Goal: Information Seeking & Learning: Learn about a topic

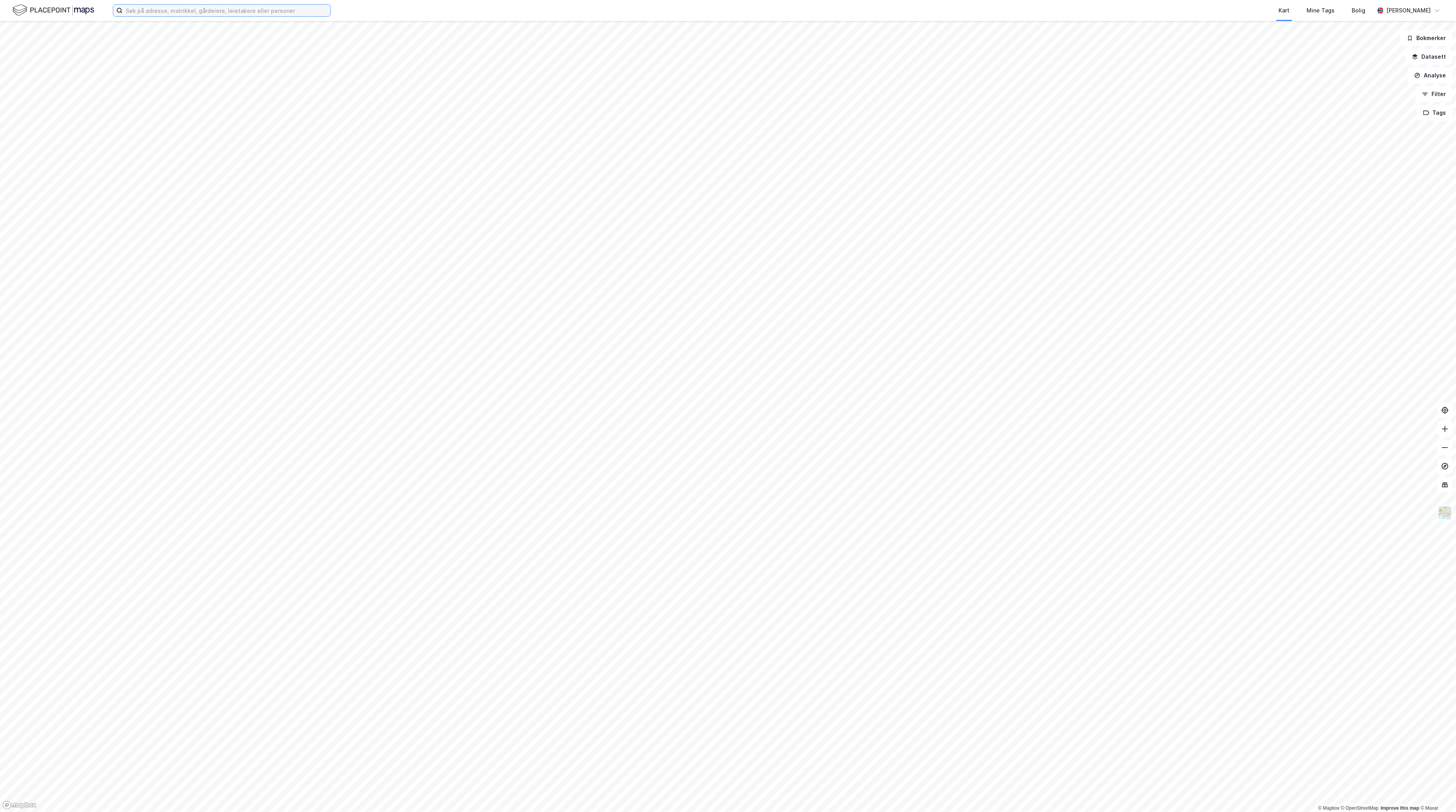
click at [288, 14] on input at bounding box center [226, 10] width 208 height 12
click at [215, 16] on input at bounding box center [226, 10] width 208 height 12
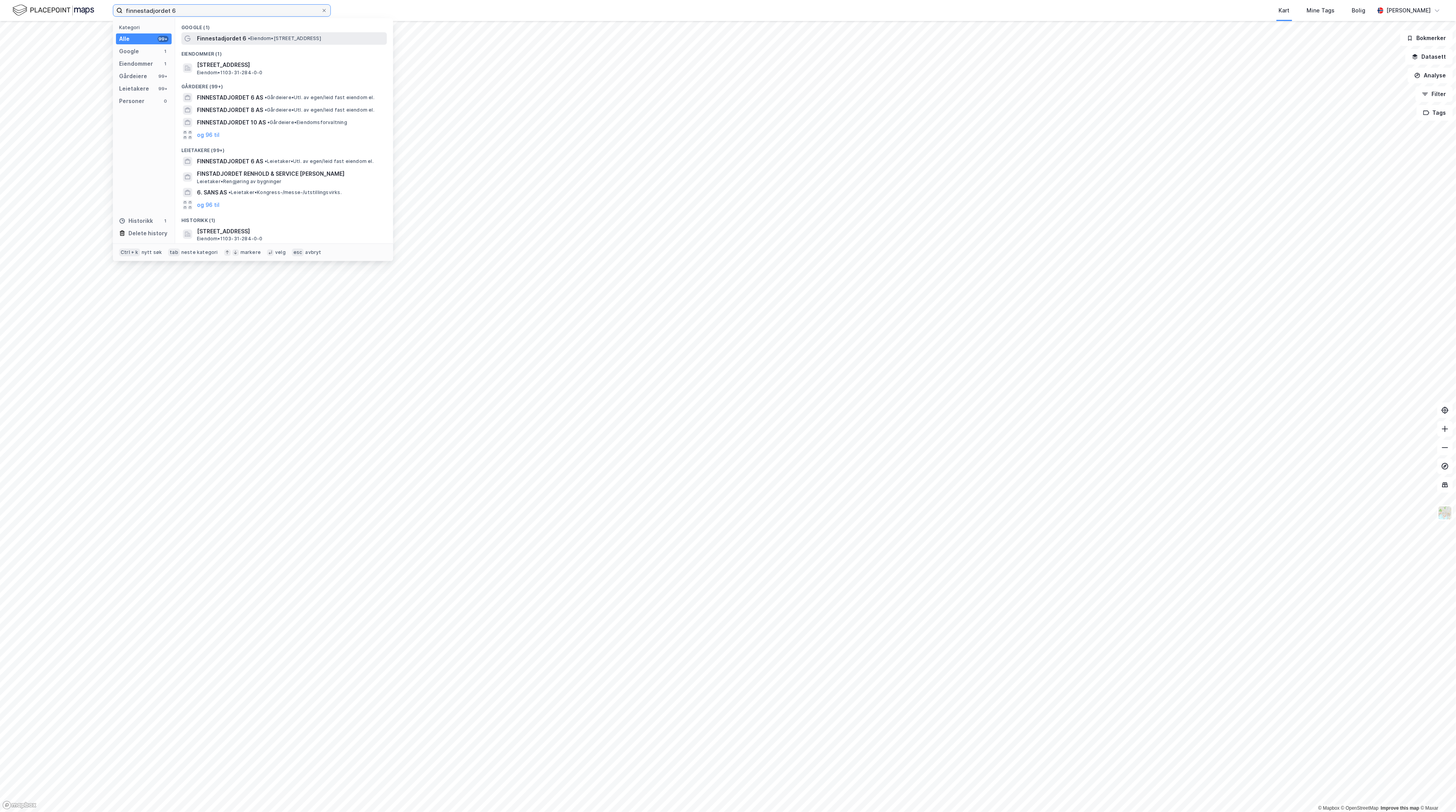
type input "finnestadjordet 6"
click at [273, 40] on span "• Eiendom • [STREET_ADDRESS]" at bounding box center [284, 38] width 73 height 6
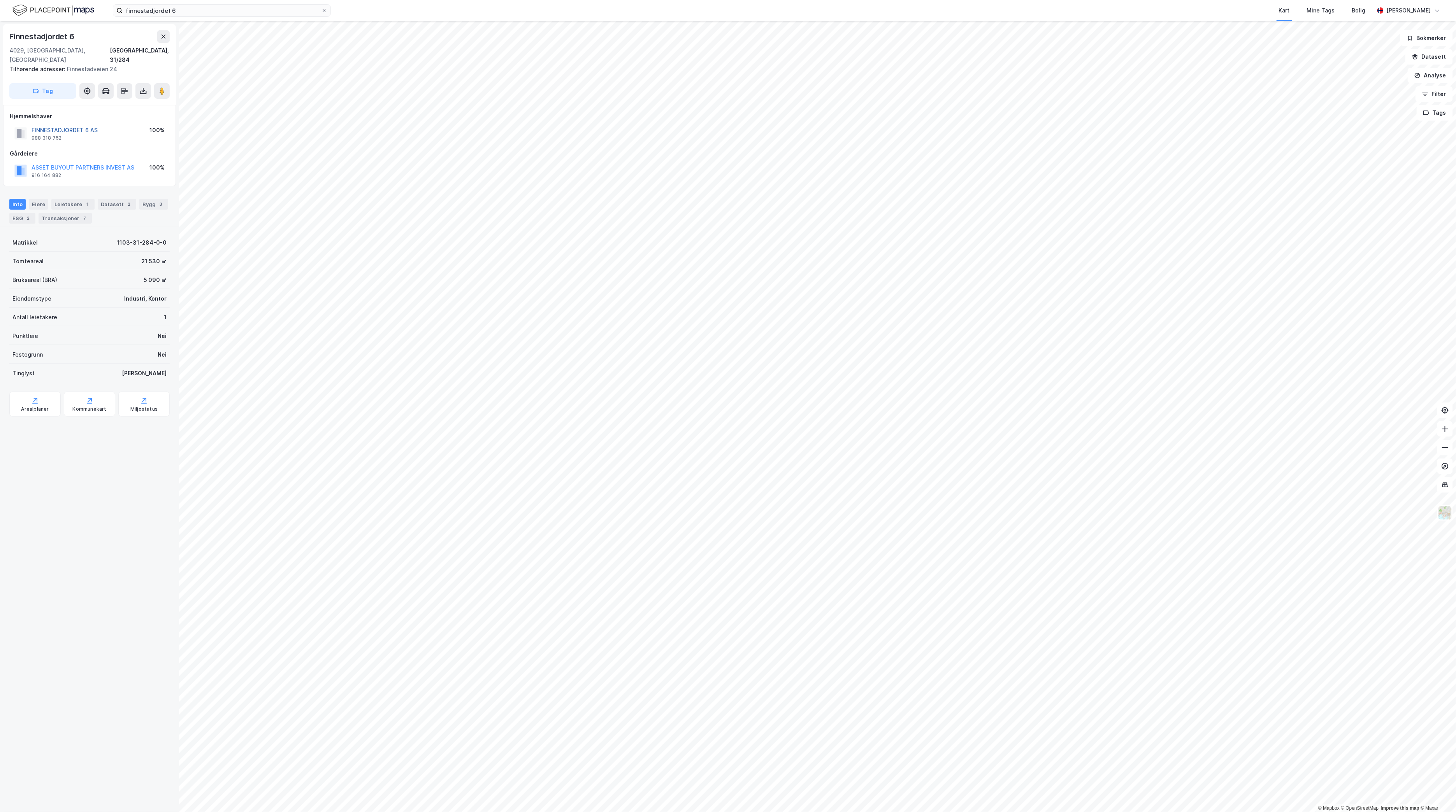
click at [0, 0] on button "FINNESTADJORDET 6 AS" at bounding box center [0, 0] width 0 height 0
click at [111, 739] on div "[GEOGRAPHIC_DATA] 6 4029, [GEOGRAPHIC_DATA], [GEOGRAPHIC_DATA], 31/284 Tilhøren…" at bounding box center [89, 416] width 179 height 791
